Goal: Find specific page/section: Find specific page/section

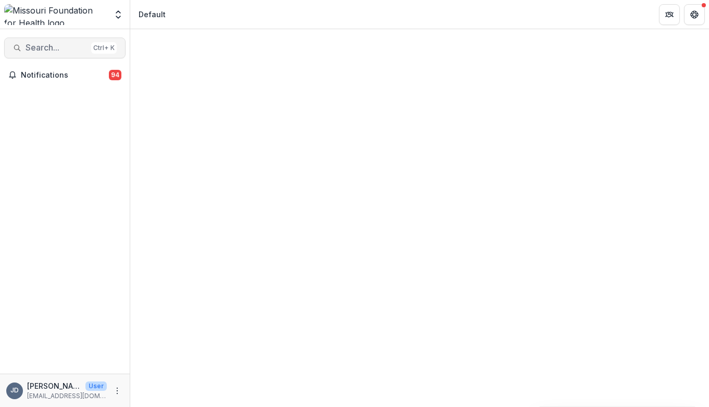
click at [45, 45] on span "Search..." at bounding box center [56, 48] width 61 height 10
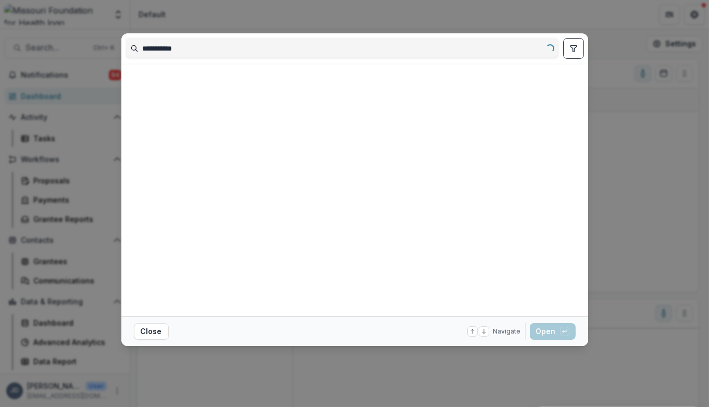
click at [198, 51] on input "**********" at bounding box center [342, 48] width 432 height 17
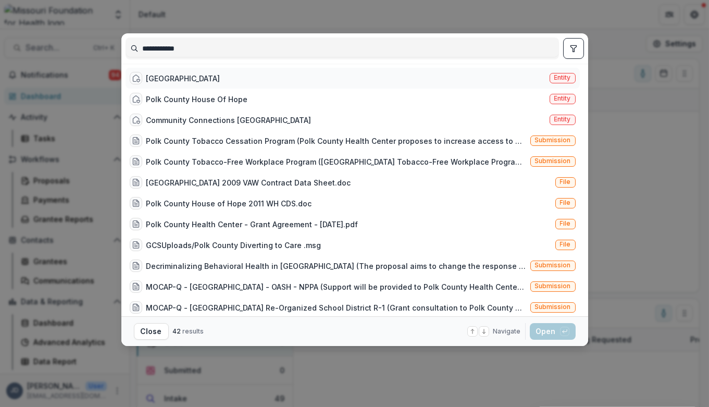
type input "**********"
click at [185, 76] on div "[GEOGRAPHIC_DATA]" at bounding box center [183, 78] width 74 height 11
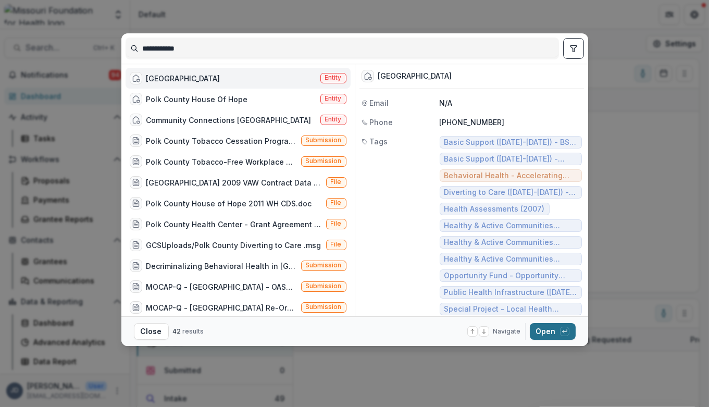
click at [549, 333] on button "Open with enter key" at bounding box center [553, 331] width 46 height 17
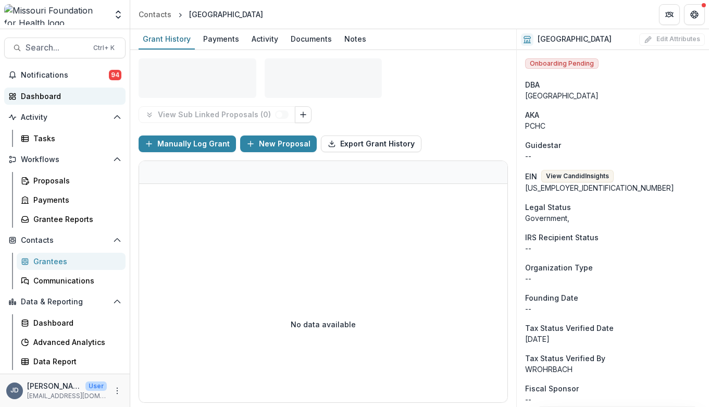
click at [36, 98] on div "Dashboard" at bounding box center [69, 96] width 96 height 11
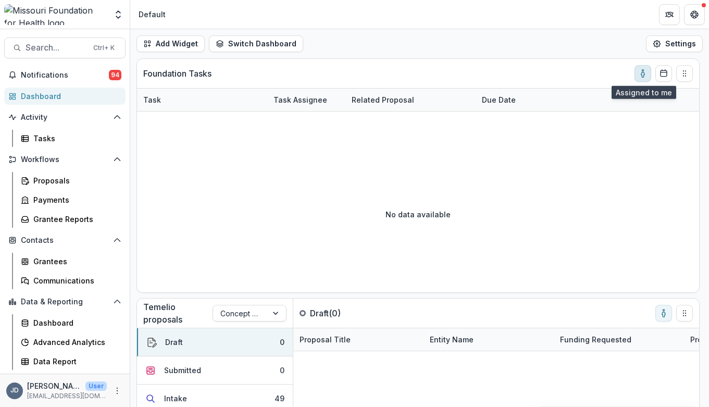
click at [641, 72] on icon "toggle-assigned-to-me" at bounding box center [643, 73] width 8 height 8
click at [47, 328] on div "Dashboard" at bounding box center [75, 322] width 84 height 11
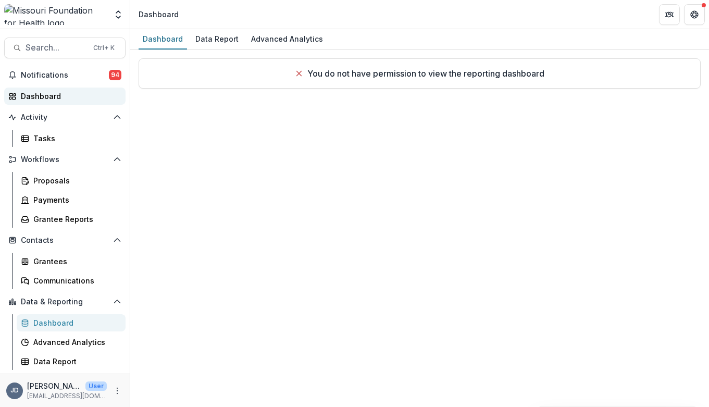
click at [41, 98] on div "Dashboard" at bounding box center [69, 96] width 96 height 11
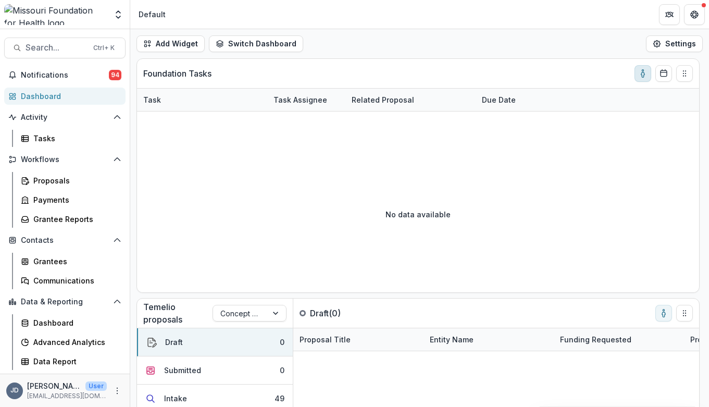
click at [643, 74] on icon "toggle-assigned-to-me" at bounding box center [643, 73] width 8 height 8
click at [219, 379] on button "Submitted 0" at bounding box center [215, 370] width 156 height 28
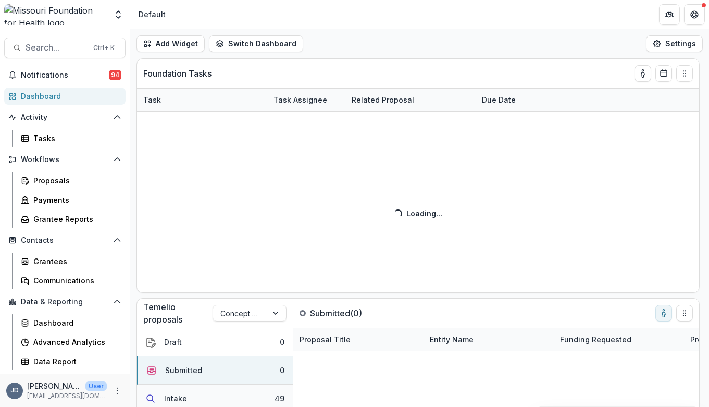
click at [208, 394] on button "Intake 49" at bounding box center [215, 398] width 156 height 28
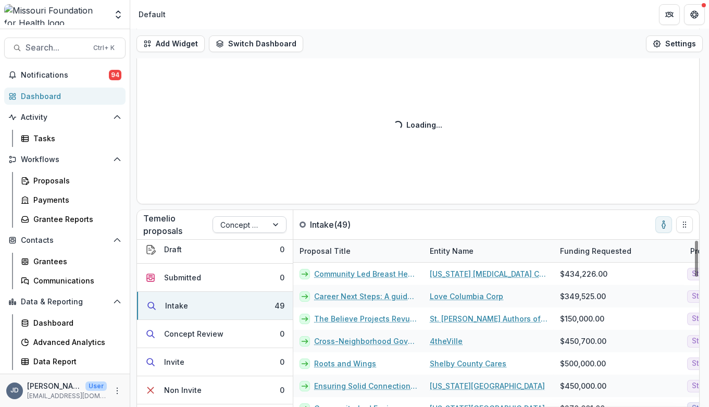
click at [253, 223] on div at bounding box center [240, 224] width 40 height 13
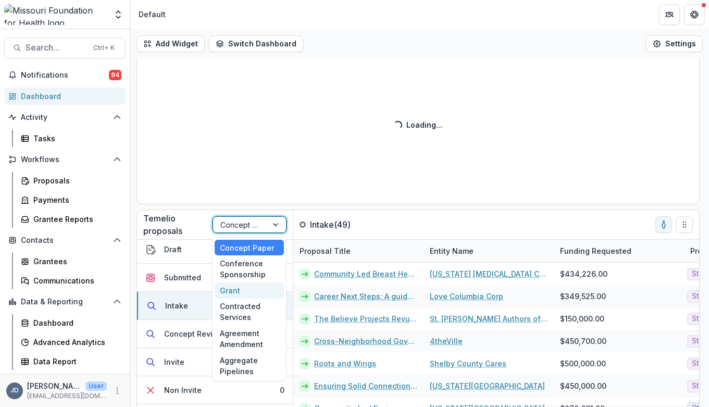
click at [225, 289] on div "Grant" at bounding box center [249, 290] width 69 height 16
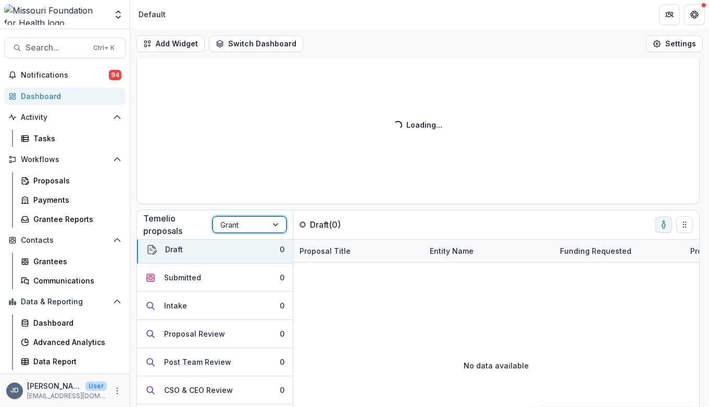
click at [272, 223] on div at bounding box center [276, 225] width 19 height 16
click at [657, 223] on button "toggle-assigned-to-me" at bounding box center [663, 224] width 17 height 17
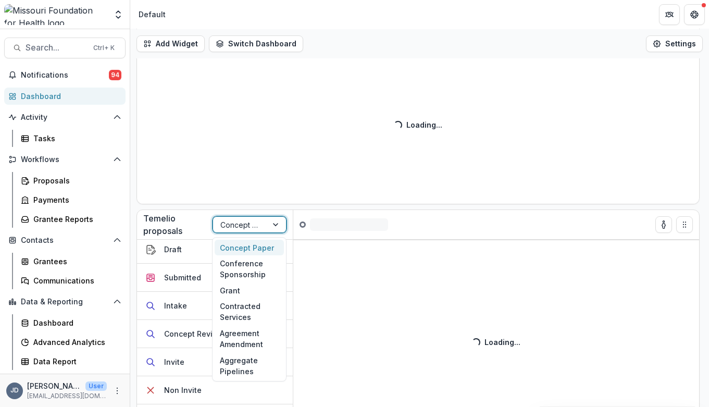
click at [262, 226] on div "Concept Paper" at bounding box center [240, 224] width 54 height 15
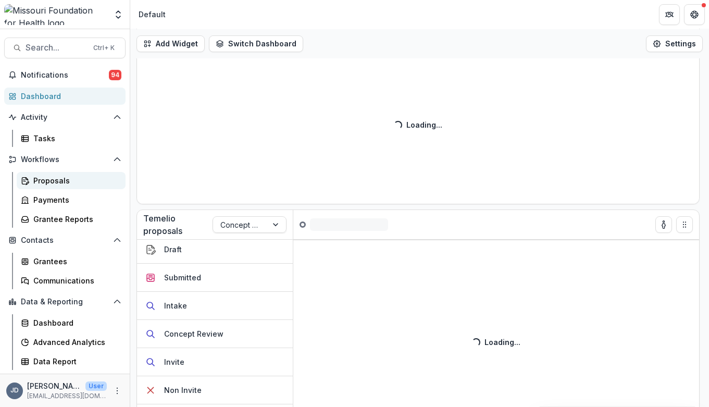
click at [51, 184] on div "Proposals" at bounding box center [75, 180] width 84 height 11
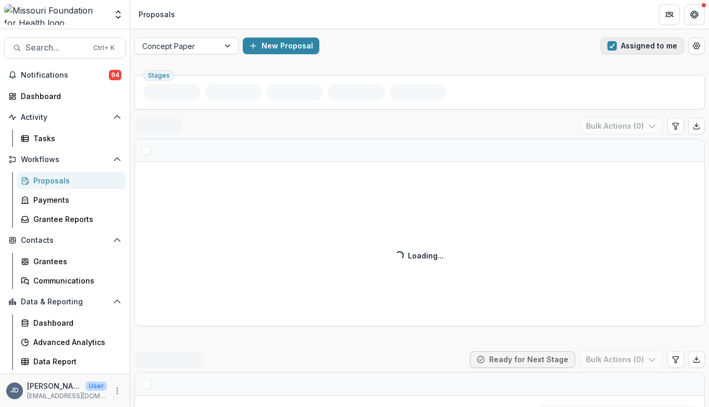
click at [620, 48] on button "Assigned to me" at bounding box center [642, 46] width 83 height 17
click at [202, 46] on div at bounding box center [177, 46] width 70 height 13
click at [447, 42] on div "New Proposal" at bounding box center [420, 46] width 354 height 17
click at [217, 47] on div "Concept Paper" at bounding box center [177, 46] width 84 height 15
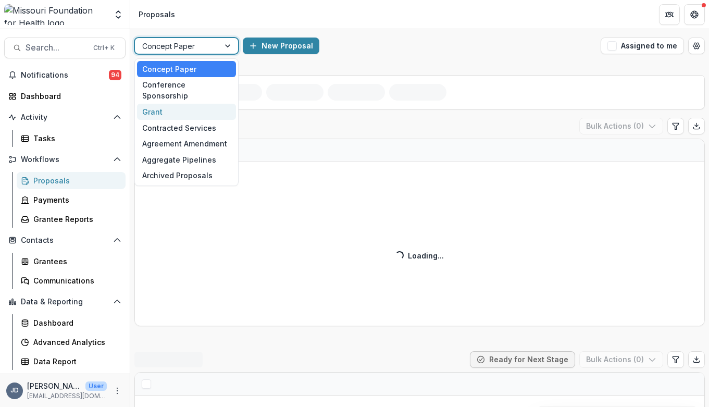
click at [199, 105] on div "Grant" at bounding box center [186, 112] width 99 height 16
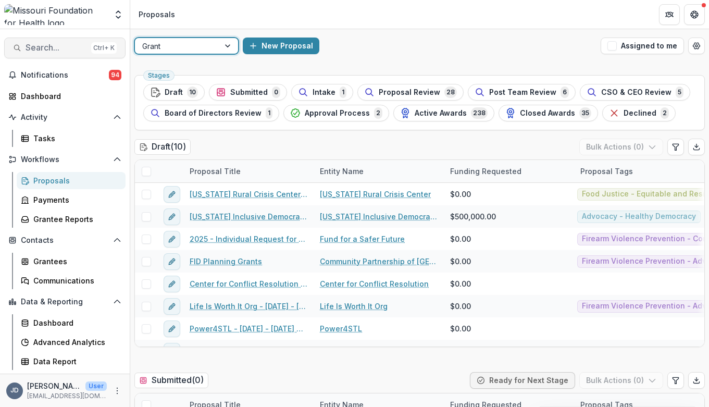
click at [61, 46] on span "Search..." at bounding box center [56, 48] width 61 height 10
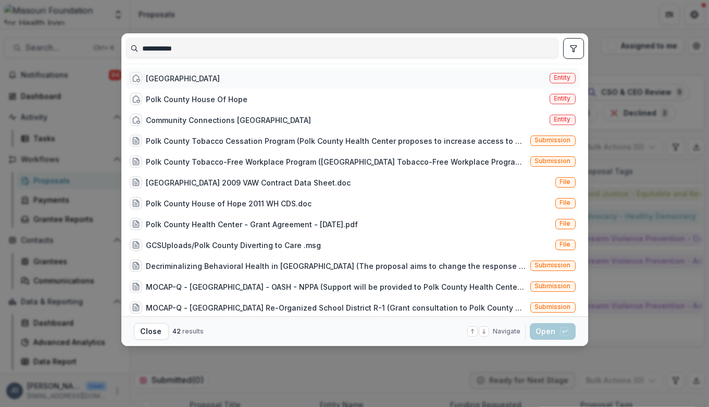
type input "**********"
click at [165, 80] on div "[GEOGRAPHIC_DATA]" at bounding box center [183, 78] width 74 height 11
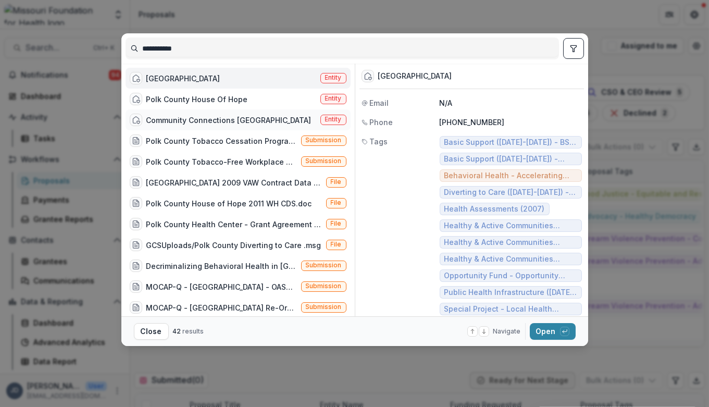
click at [188, 119] on div "Community Connections [GEOGRAPHIC_DATA]" at bounding box center [228, 120] width 165 height 11
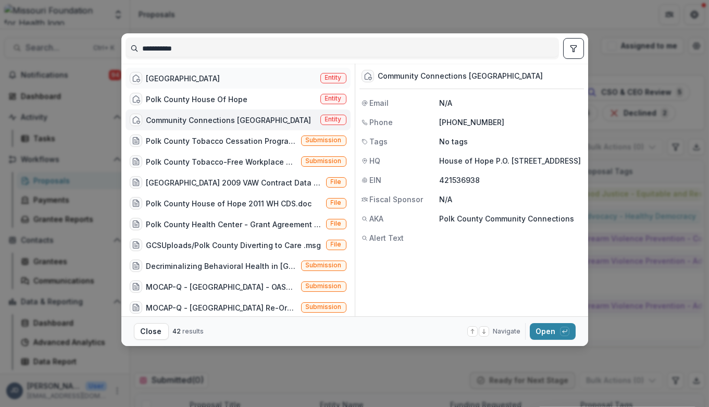
click at [179, 78] on div "[GEOGRAPHIC_DATA]" at bounding box center [183, 78] width 74 height 11
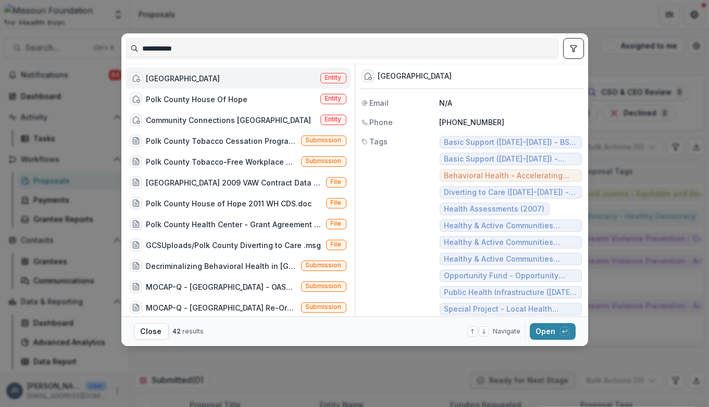
click at [585, 338] on footer "Close 42 results Navigate up and down with arrow keys Open with enter key" at bounding box center [354, 331] width 467 height 30
click at [511, 178] on span "Behavioral Health - Accelerating Promising Practices" at bounding box center [510, 175] width 133 height 9
click at [550, 326] on button "Open with enter key" at bounding box center [553, 331] width 46 height 17
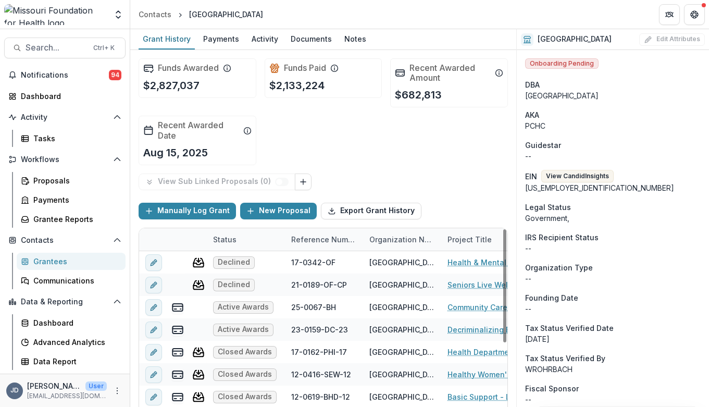
scroll to position [0, 138]
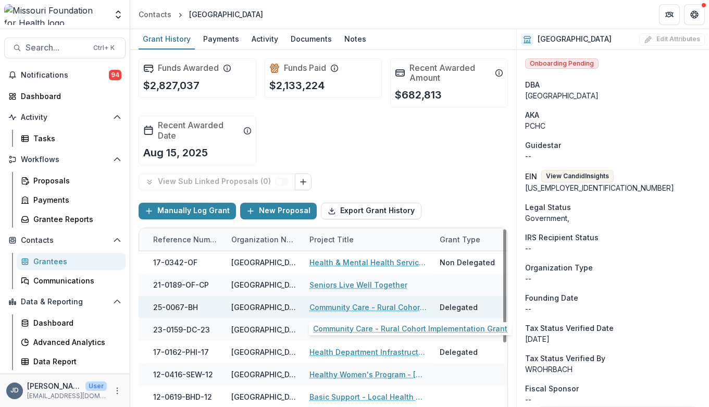
click at [397, 305] on link "Community Care - Rural Cohort Implementation Grant" at bounding box center [368, 307] width 118 height 11
